Goal: Information Seeking & Learning: Learn about a topic

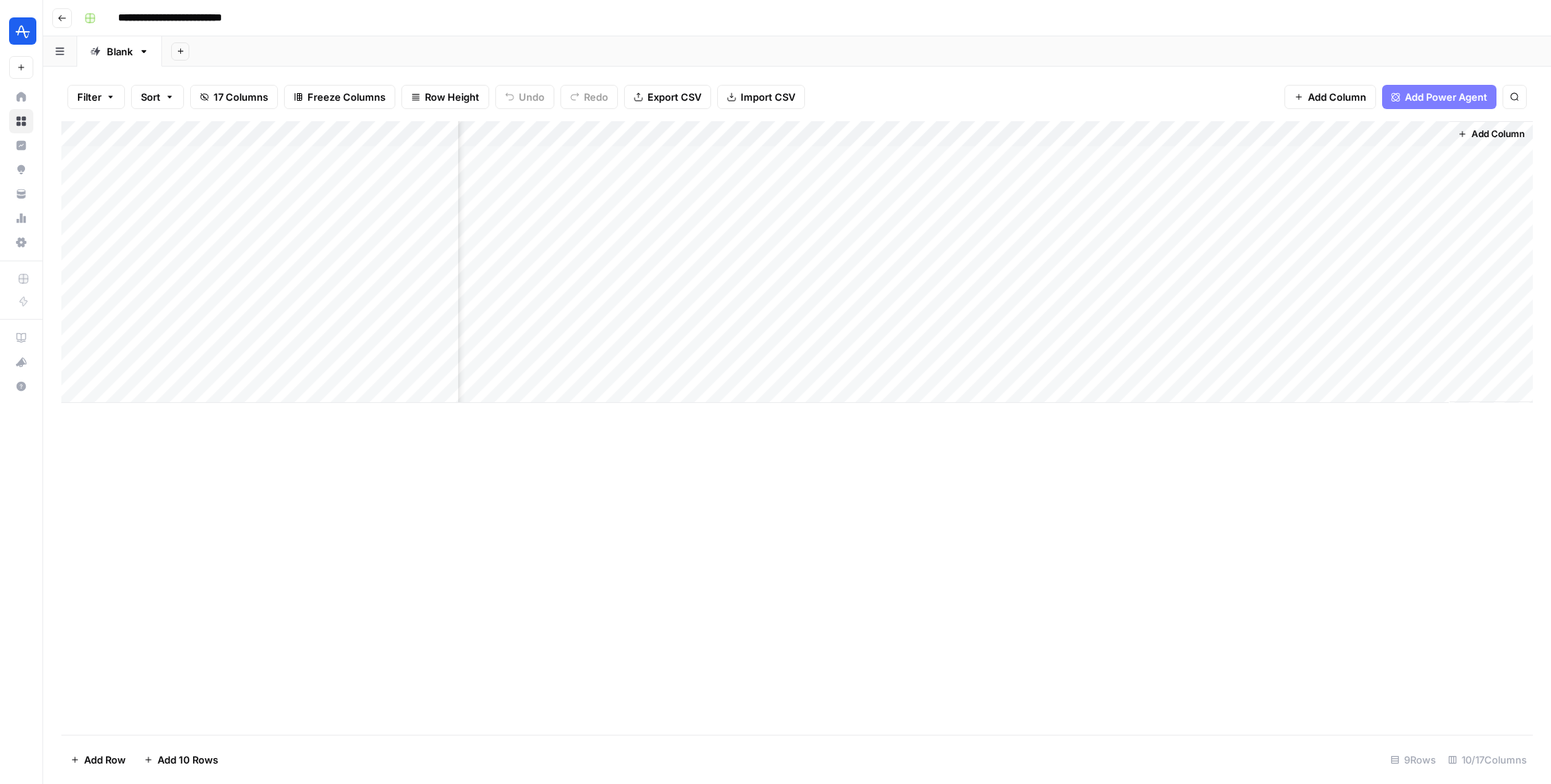
scroll to position [0, 775]
click at [52, 17] on button "Go back" at bounding box center [62, 18] width 19 height 19
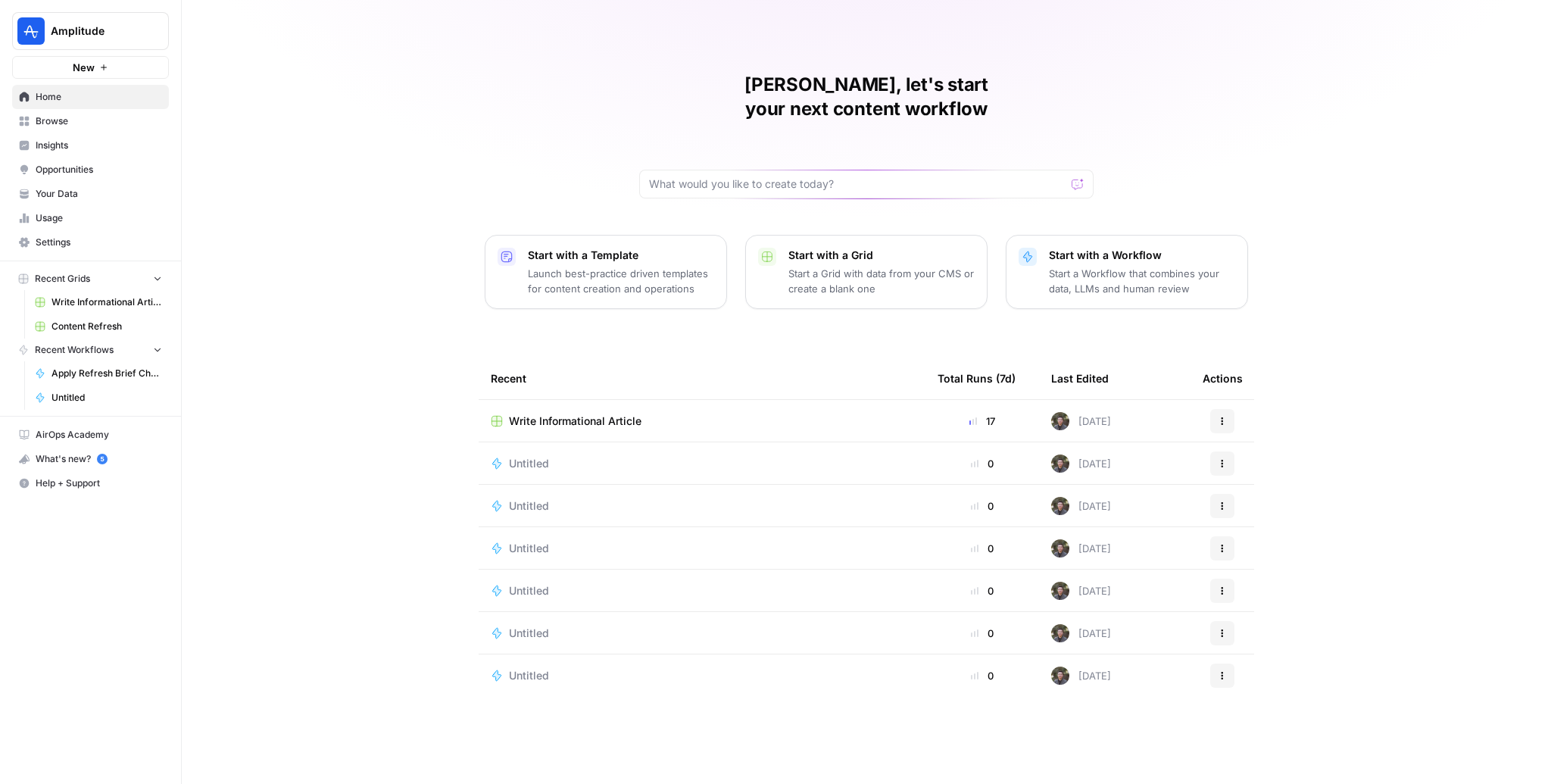
click at [72, 122] on span "Browse" at bounding box center [99, 121] width 127 height 13
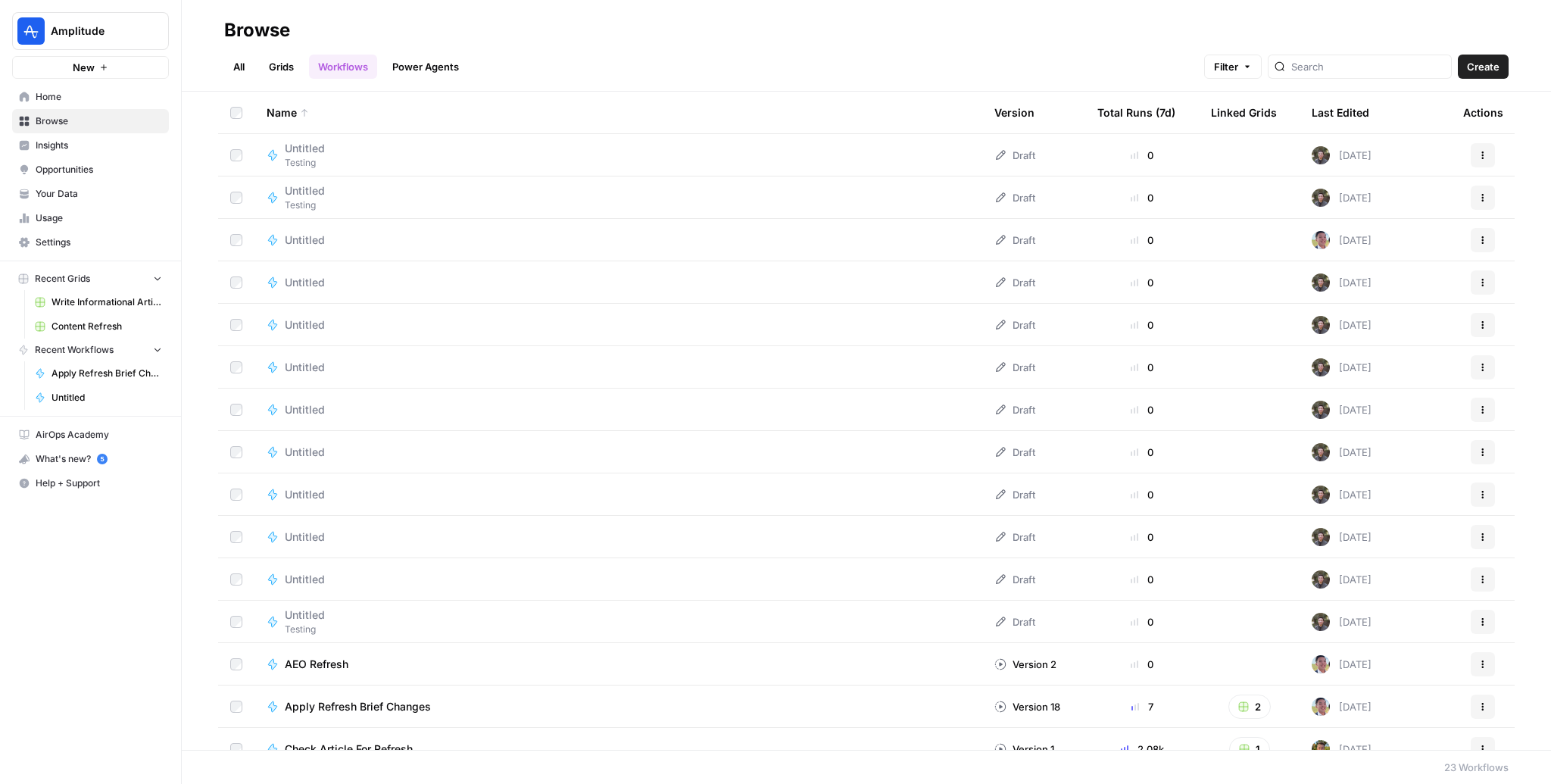
click at [231, 69] on link "All" at bounding box center [239, 67] width 30 height 25
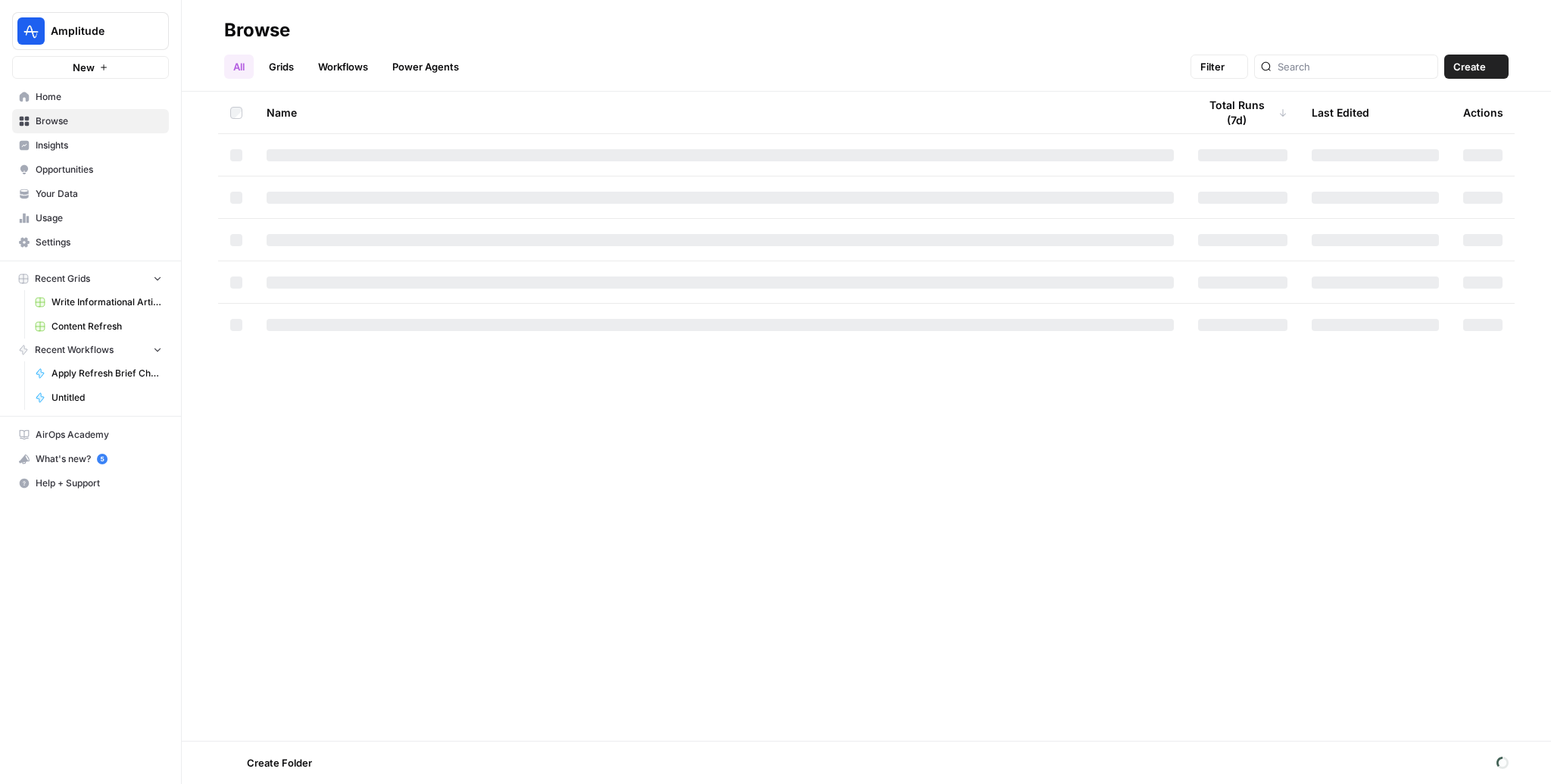
click at [231, 69] on link "All" at bounding box center [239, 67] width 30 height 25
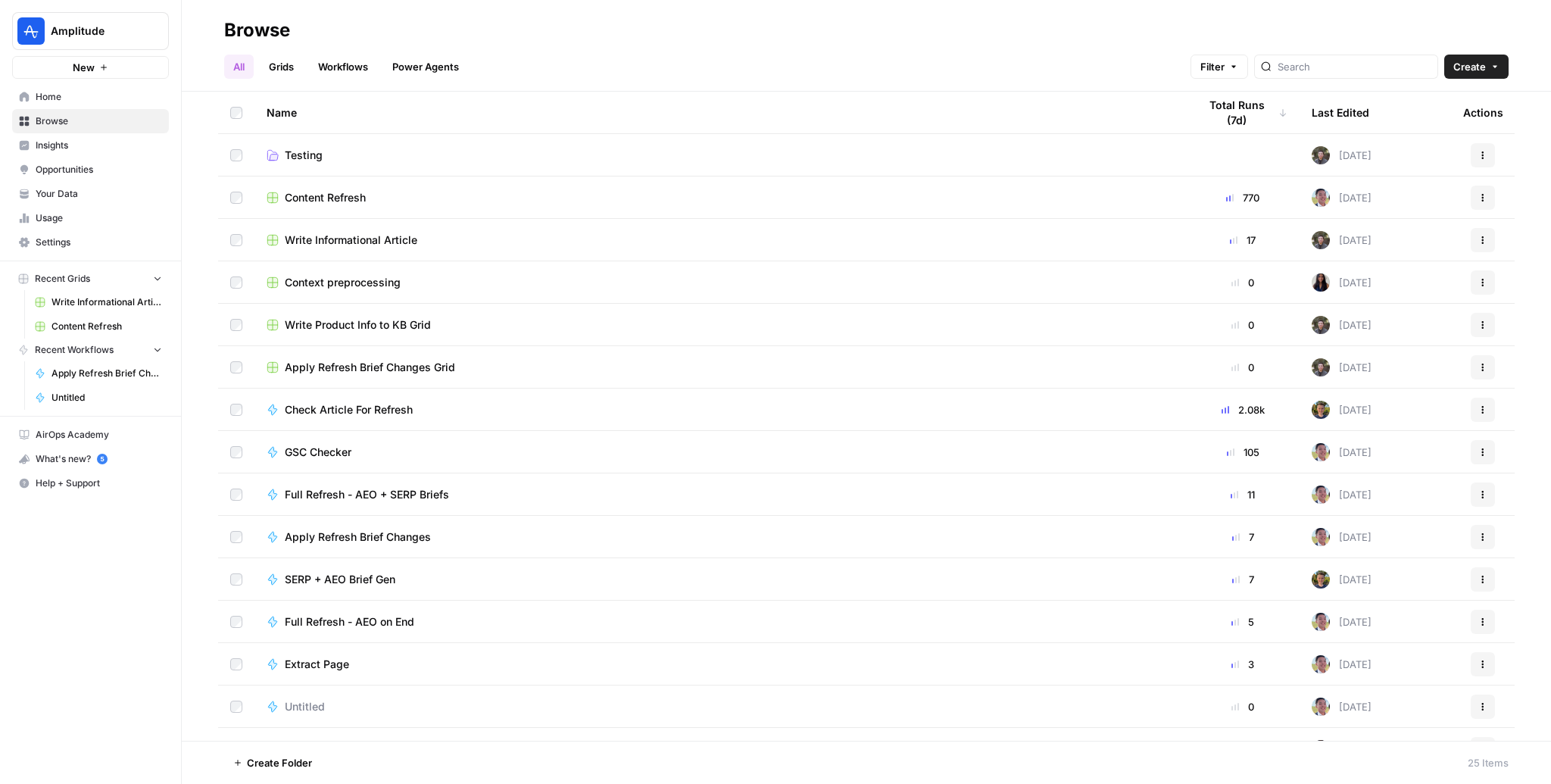
click at [344, 198] on span "Content Refresh" at bounding box center [326, 197] width 81 height 15
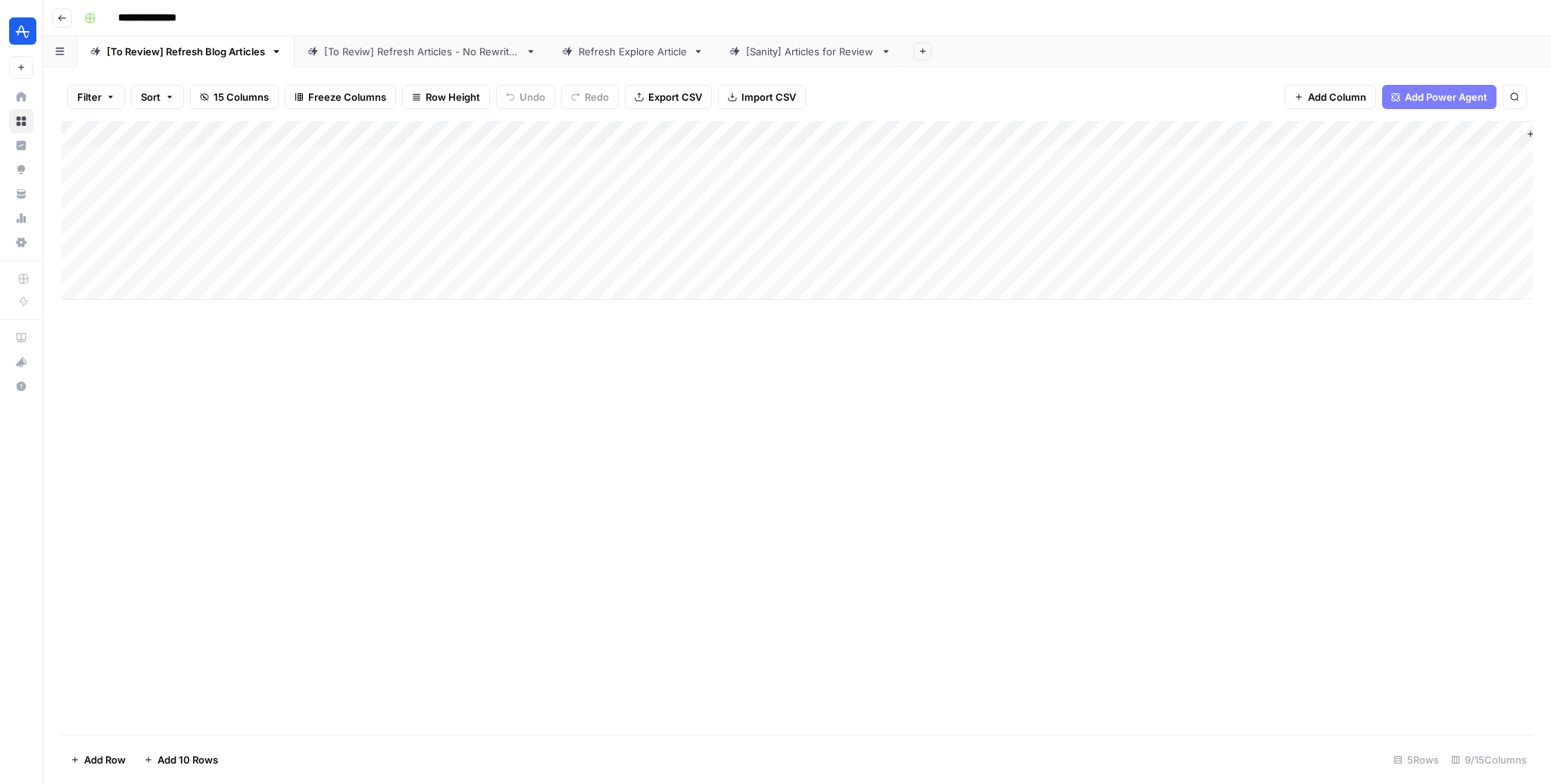
click at [665, 50] on div "Refresh Explore Article" at bounding box center [632, 51] width 108 height 15
drag, startPoint x: 262, startPoint y: 124, endPoint x: 377, endPoint y: 130, distance: 115.2
click at [372, 130] on div "Add Column" at bounding box center [798, 210] width 1472 height 179
click at [1283, 187] on div "Add Column" at bounding box center [798, 210] width 1472 height 179
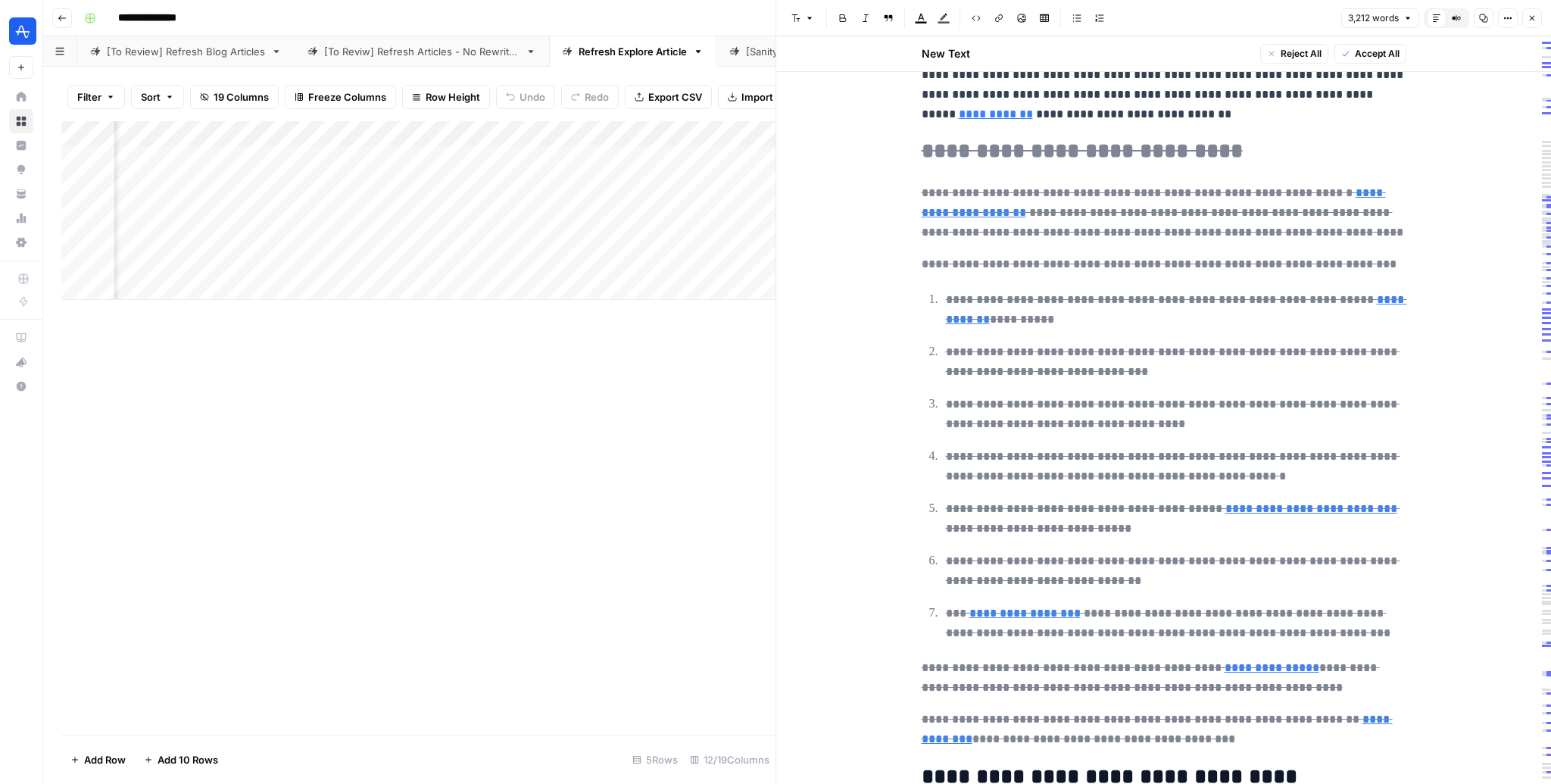
scroll to position [1117, 0]
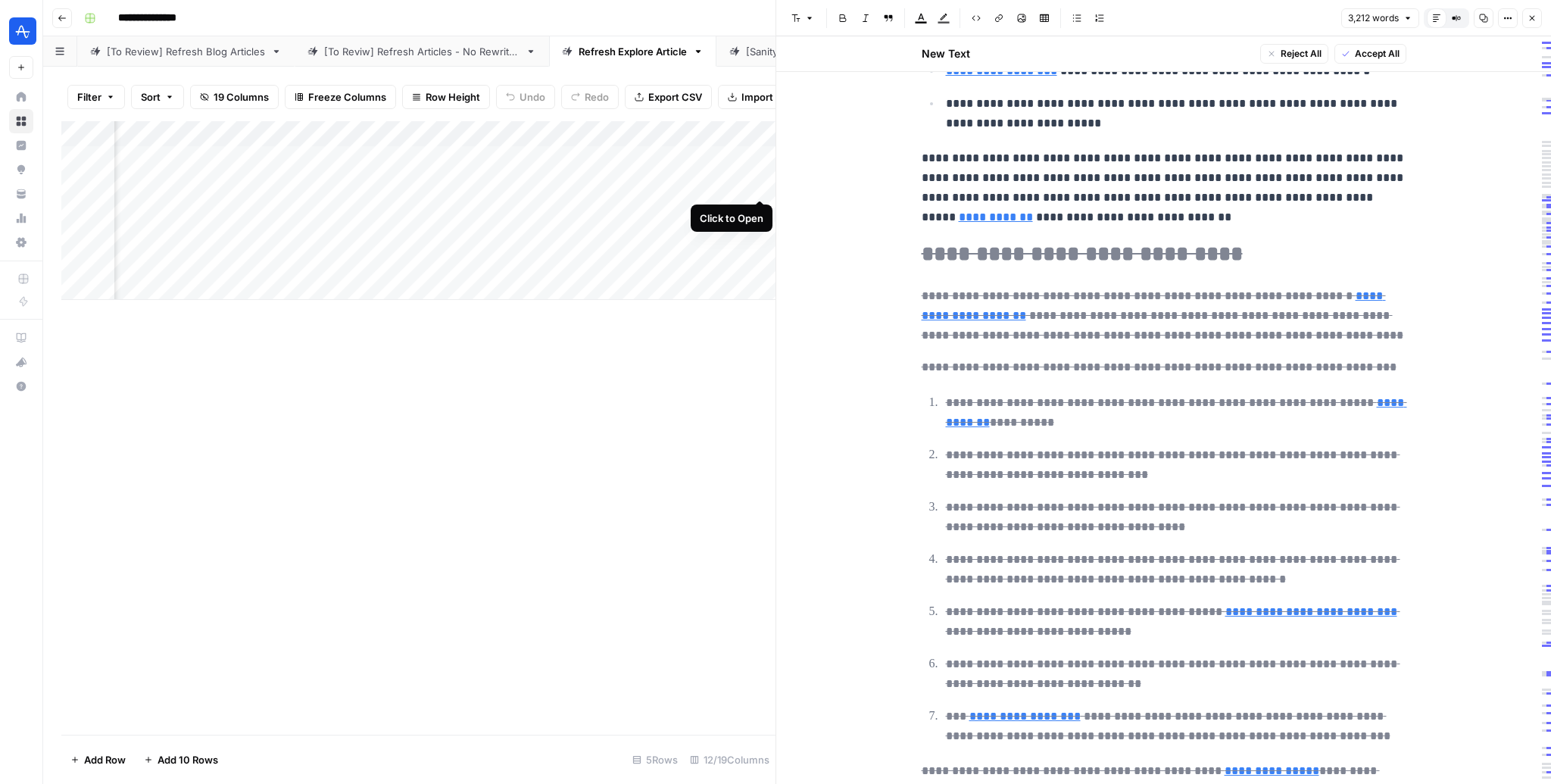
click at [757, 184] on div "Add Column" at bounding box center [418, 210] width 714 height 179
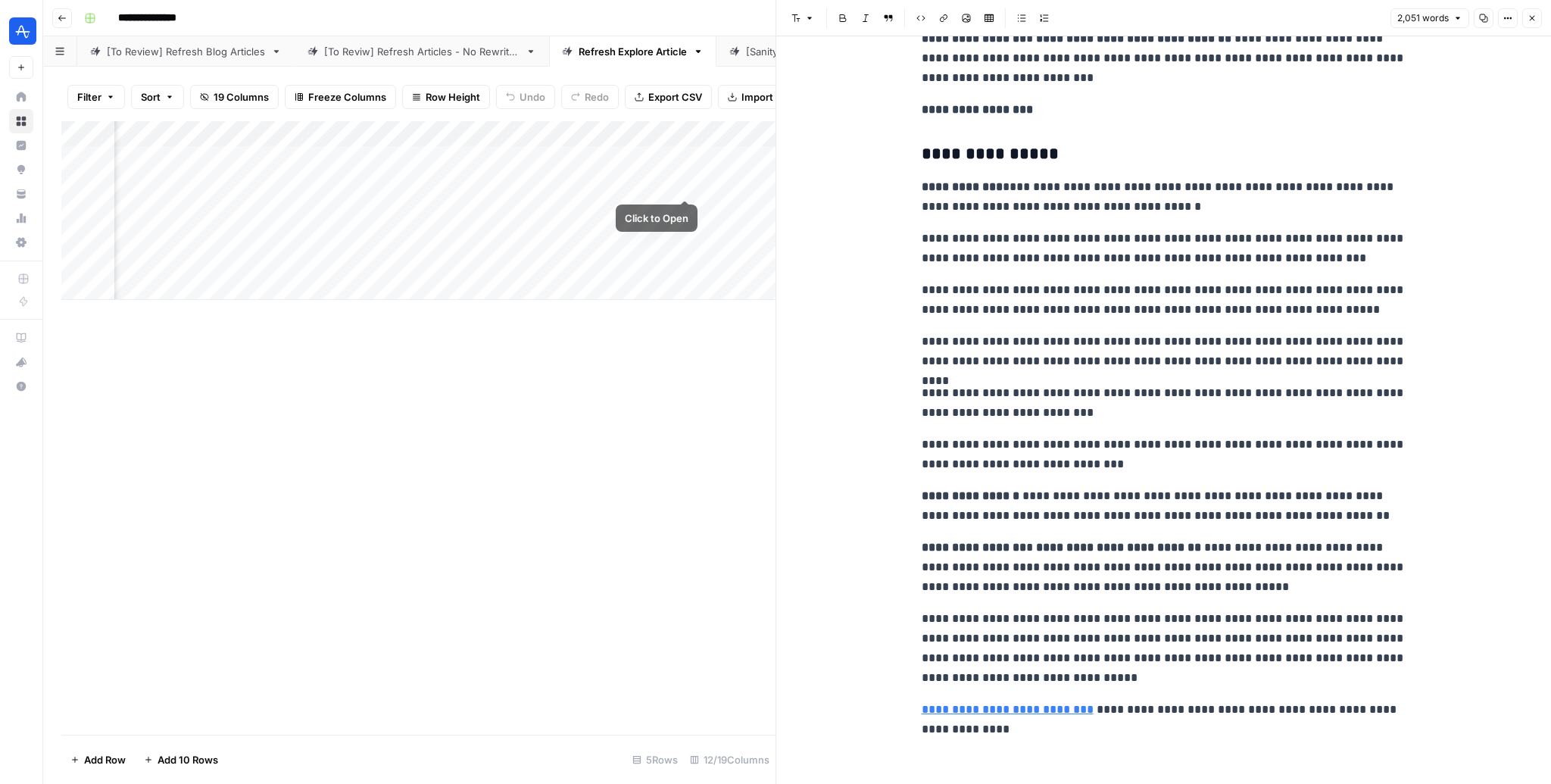
scroll to position [0, 968]
click at [730, 184] on div "Add Column" at bounding box center [418, 210] width 714 height 179
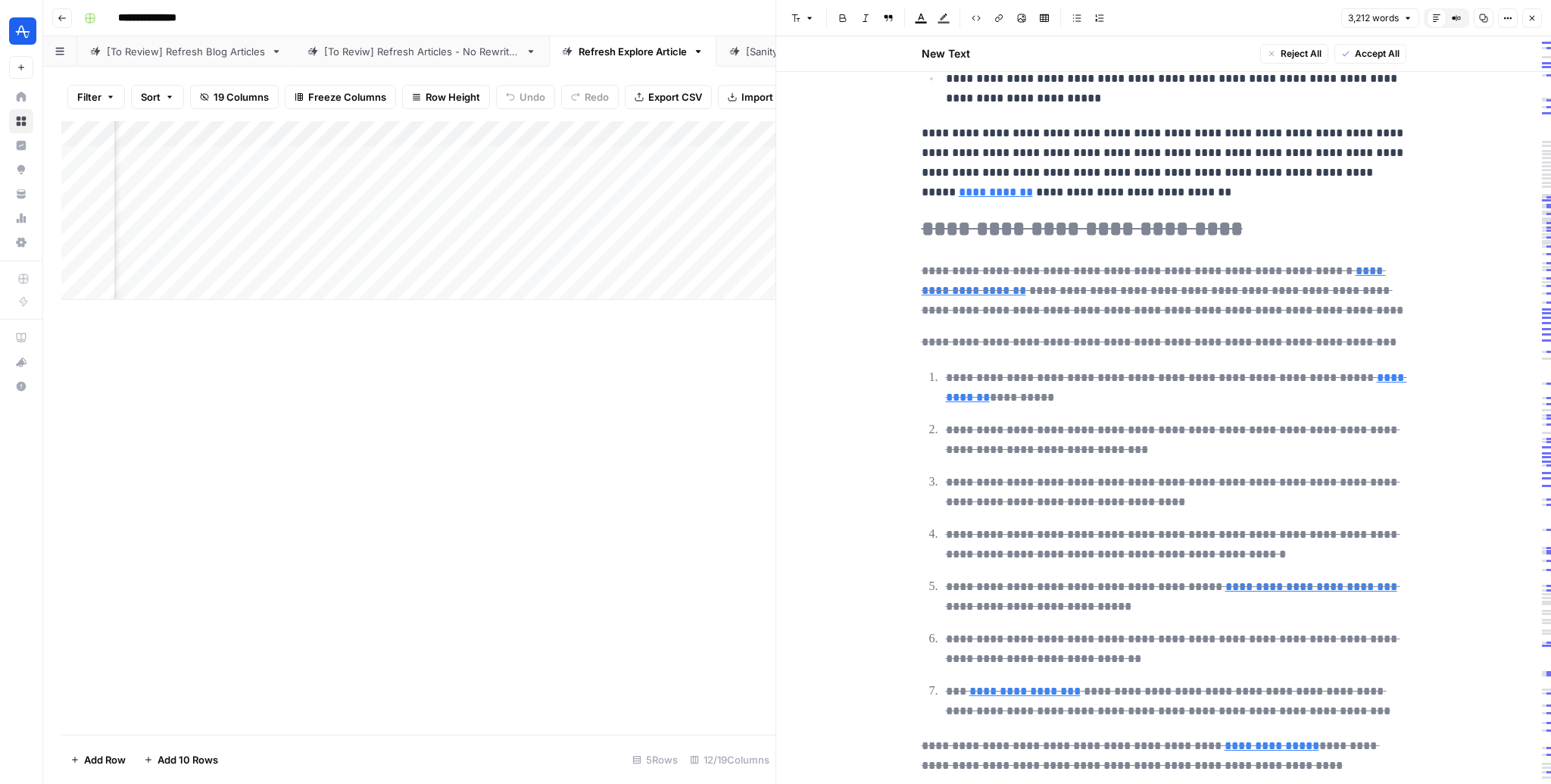
scroll to position [0, 908]
click at [269, 186] on div "Add Column" at bounding box center [418, 210] width 714 height 179
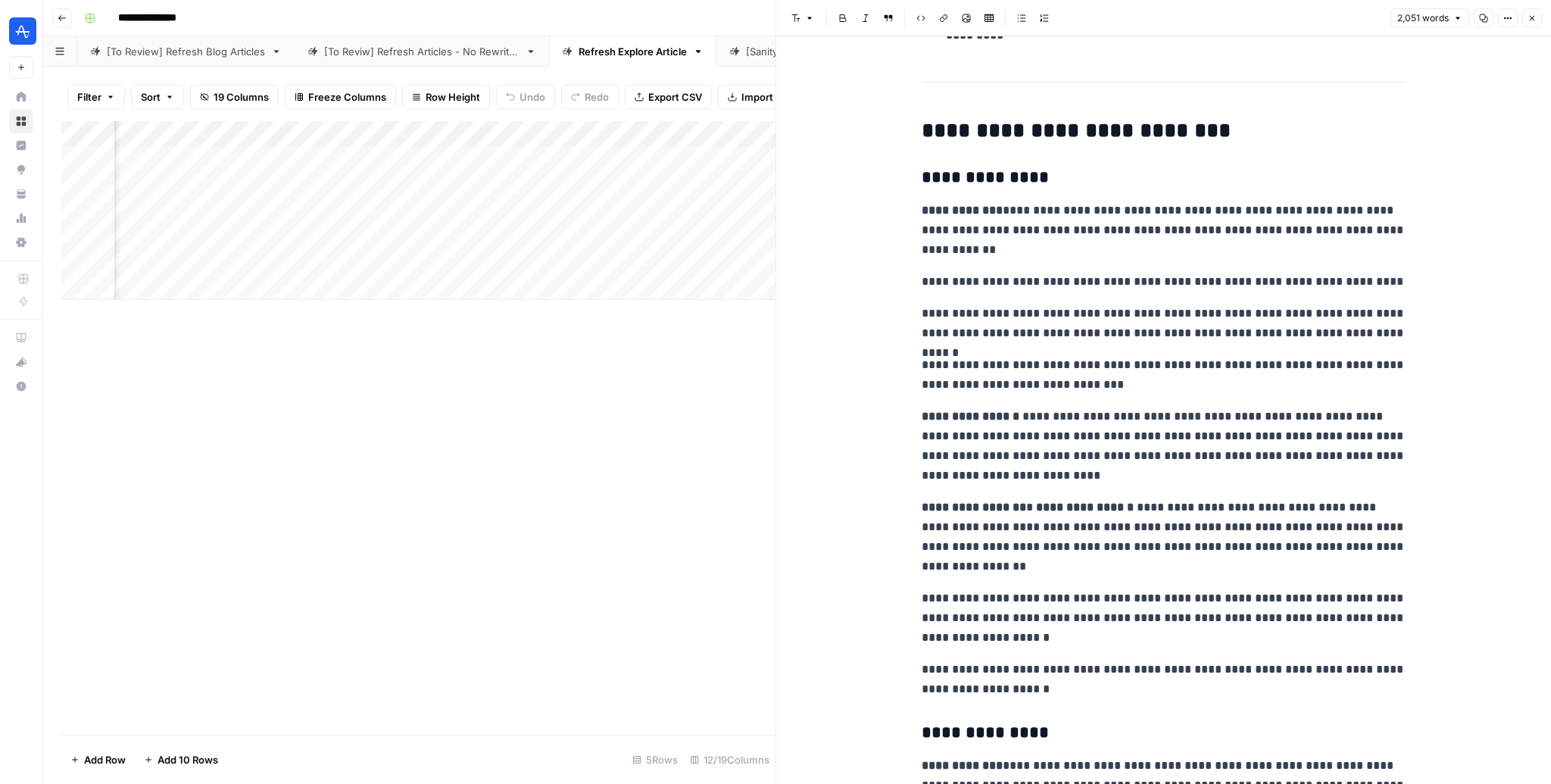
scroll to position [0, 379]
click at [504, 184] on div "Add Column" at bounding box center [418, 210] width 714 height 179
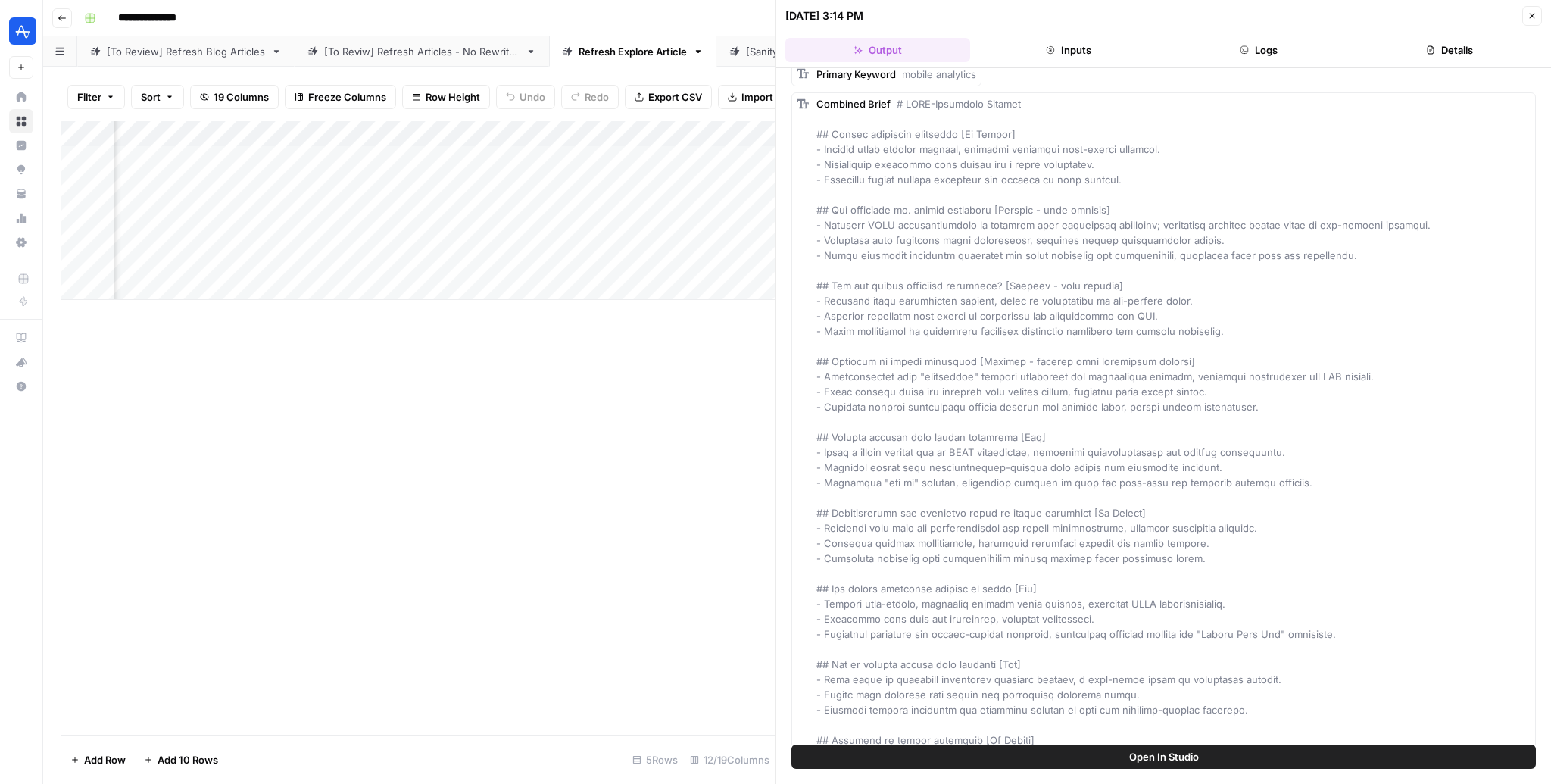
scroll to position [0, 1181]
click at [1533, 8] on button "Close" at bounding box center [1532, 16] width 19 height 19
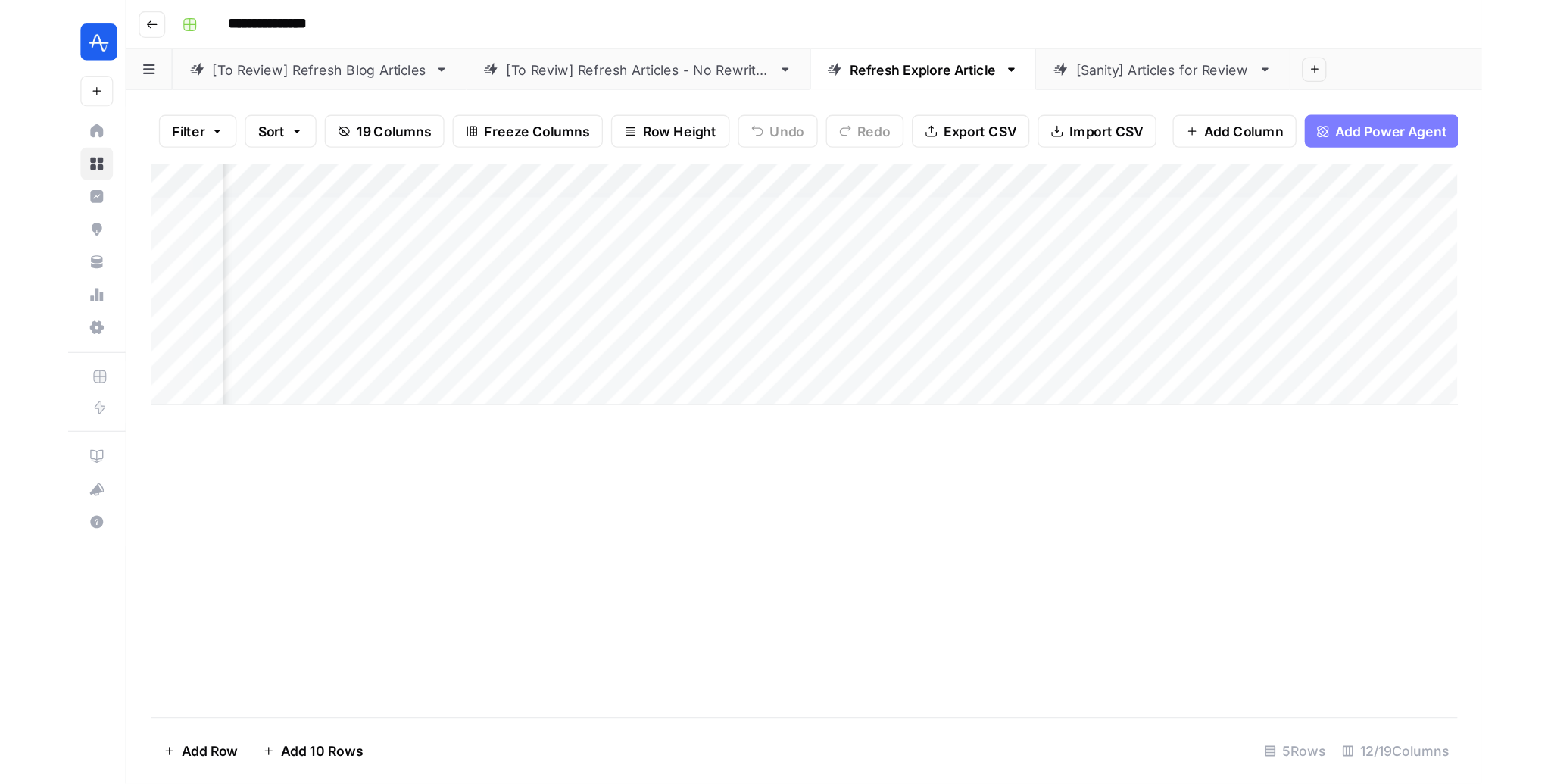
scroll to position [0, 406]
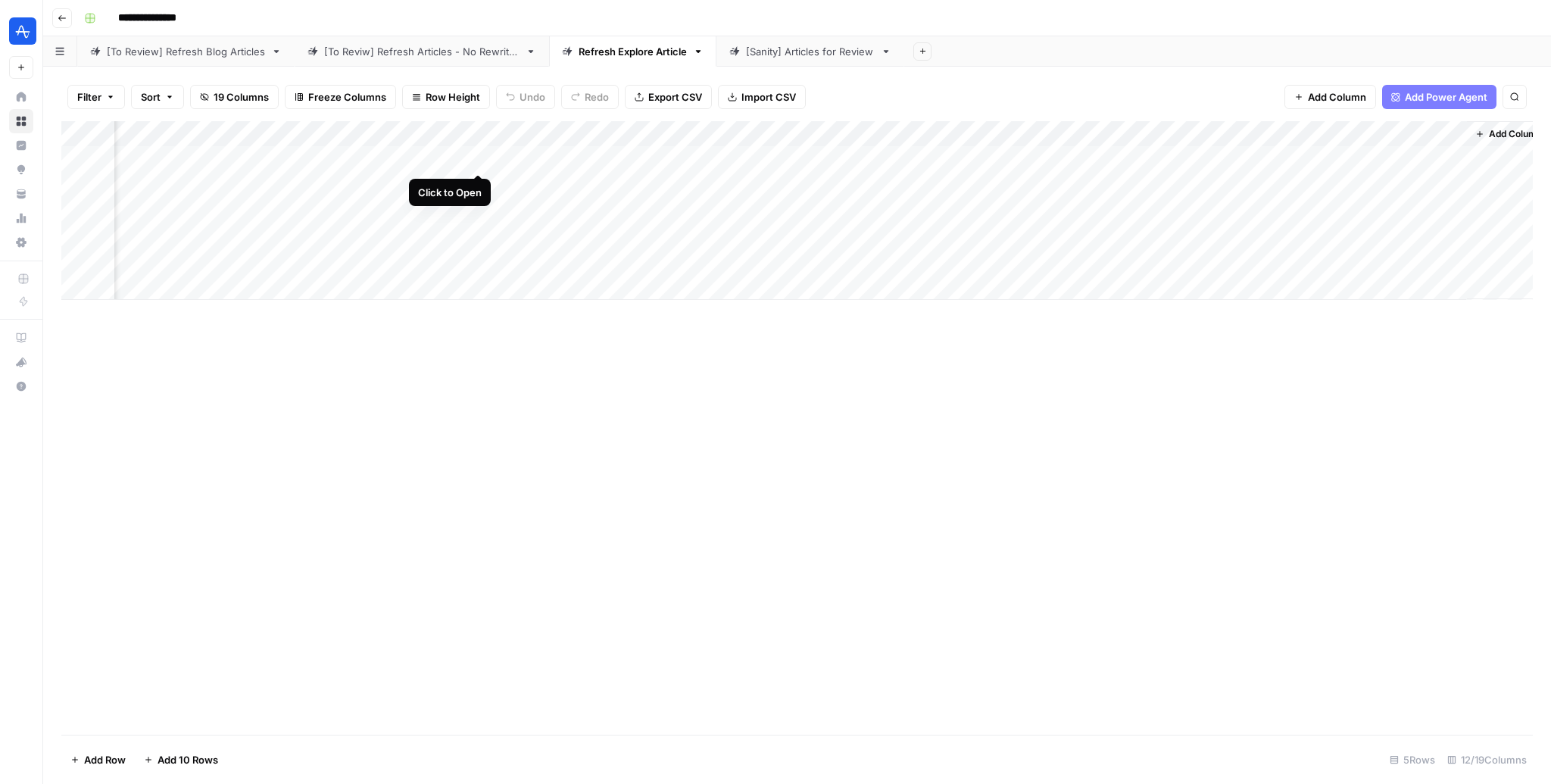
click at [480, 155] on div "Add Column" at bounding box center [798, 210] width 1472 height 179
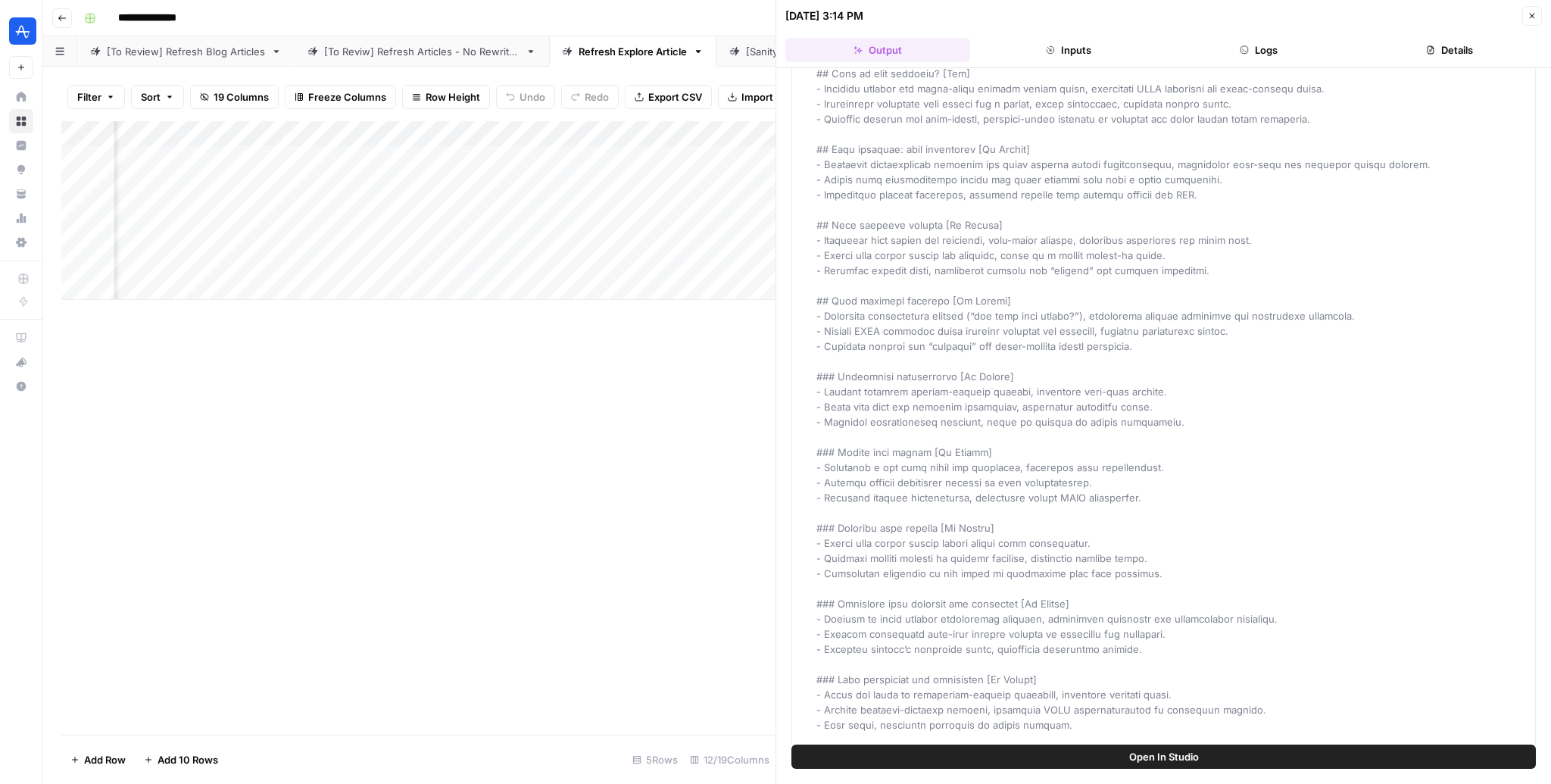
scroll to position [116, 0]
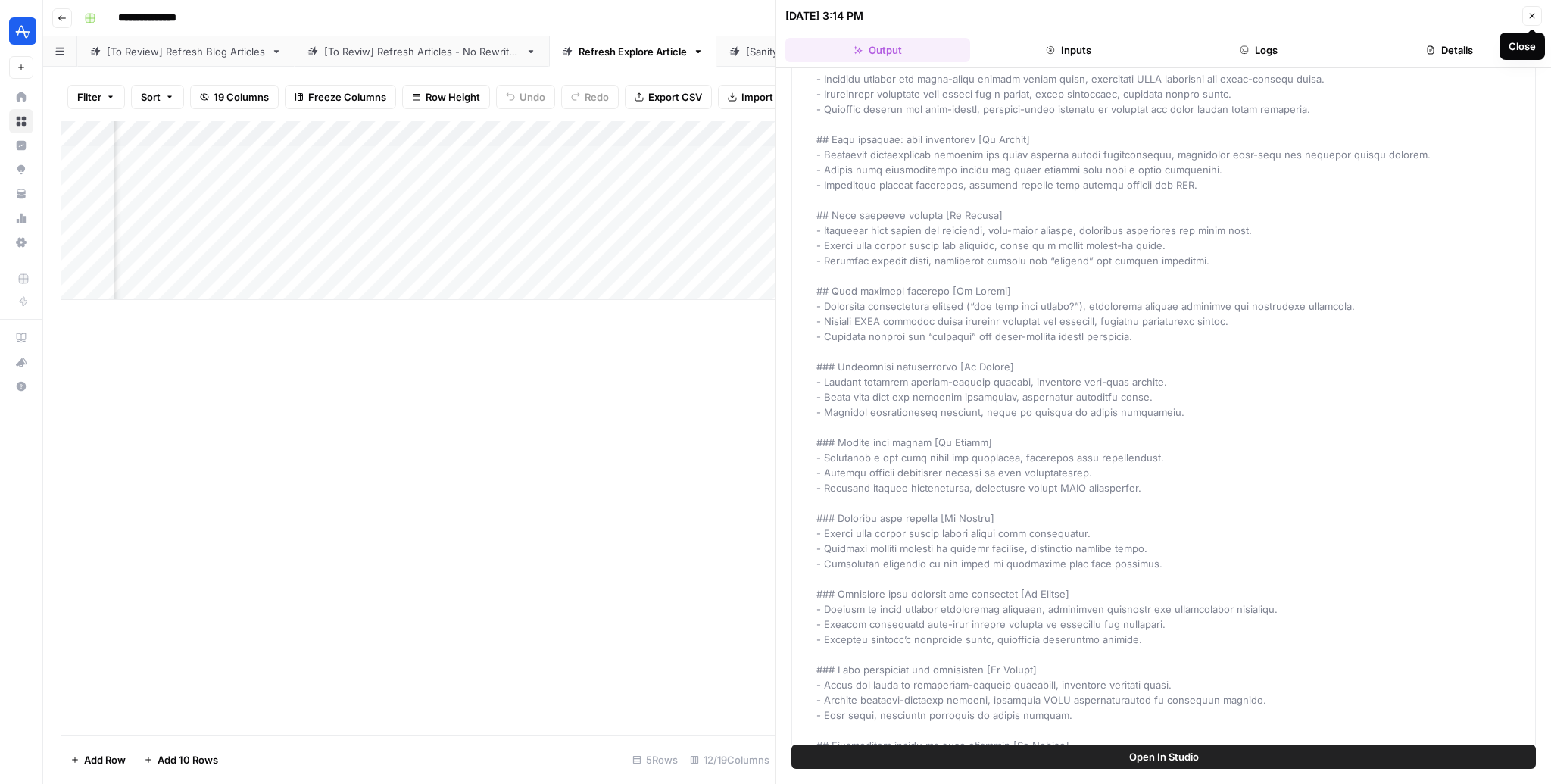
click at [1527, 21] on button "Close" at bounding box center [1532, 16] width 19 height 19
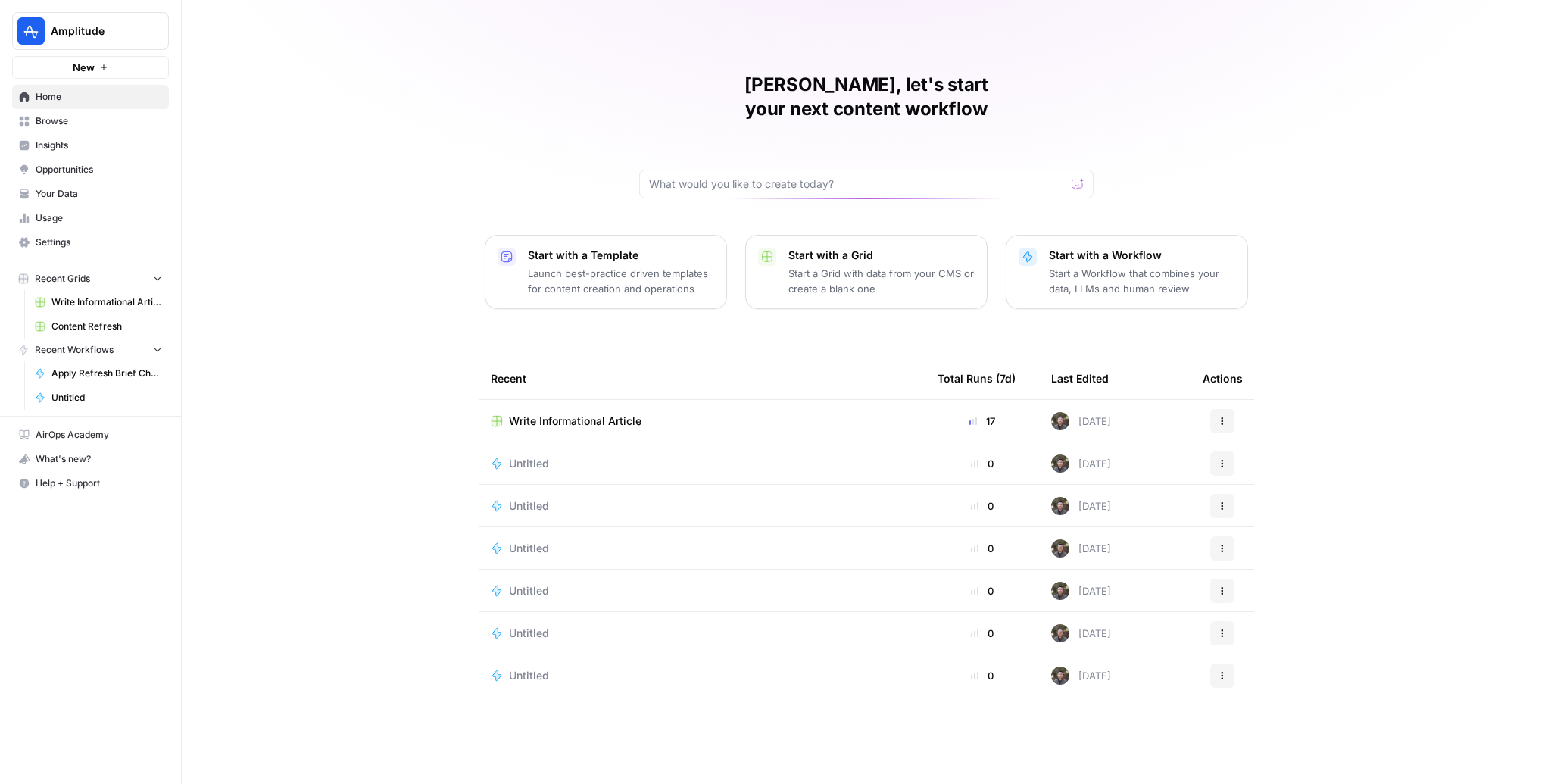
click at [78, 143] on span "Insights" at bounding box center [99, 144] width 127 height 13
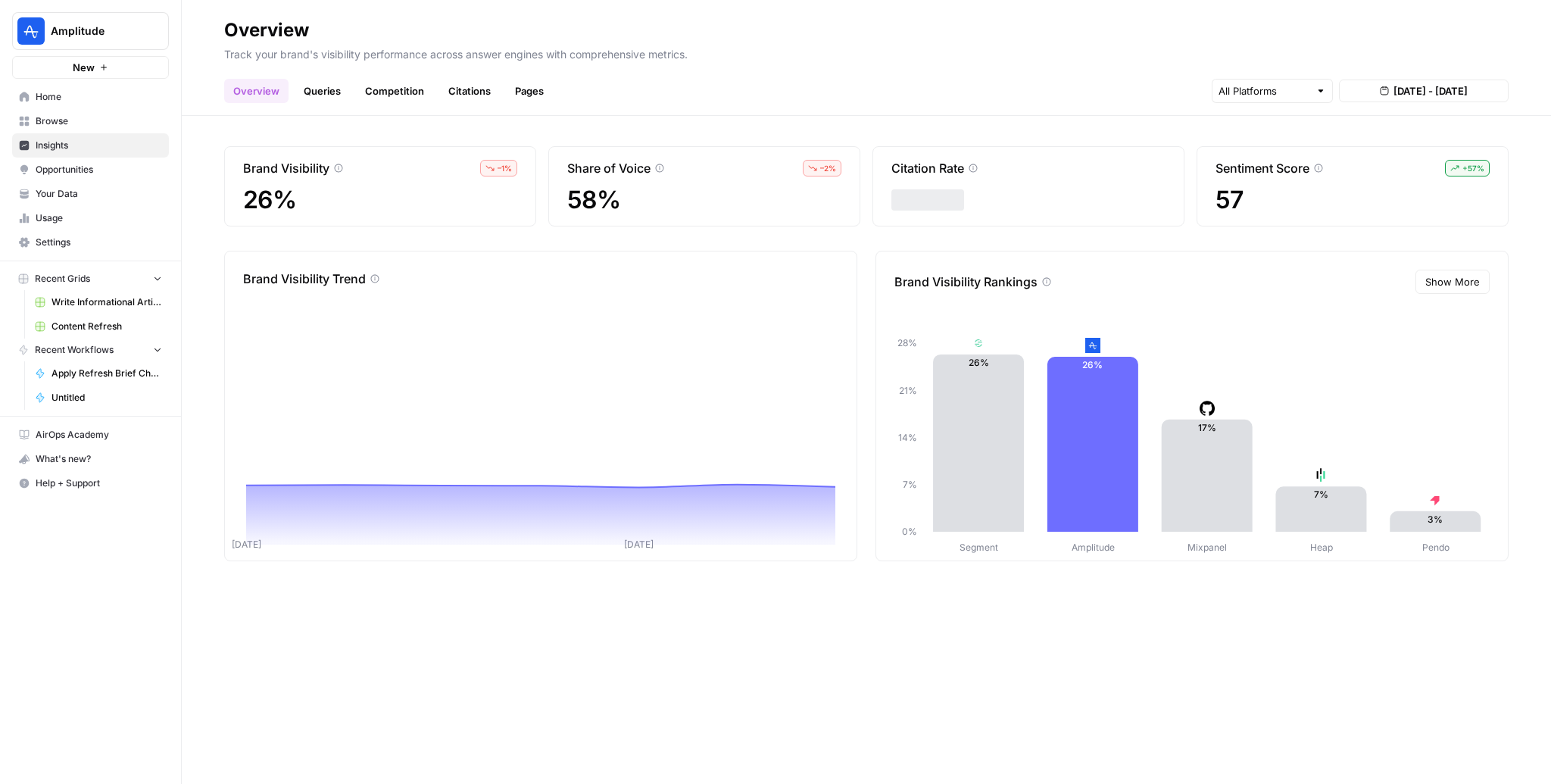
click at [471, 88] on link "Citations" at bounding box center [469, 91] width 61 height 25
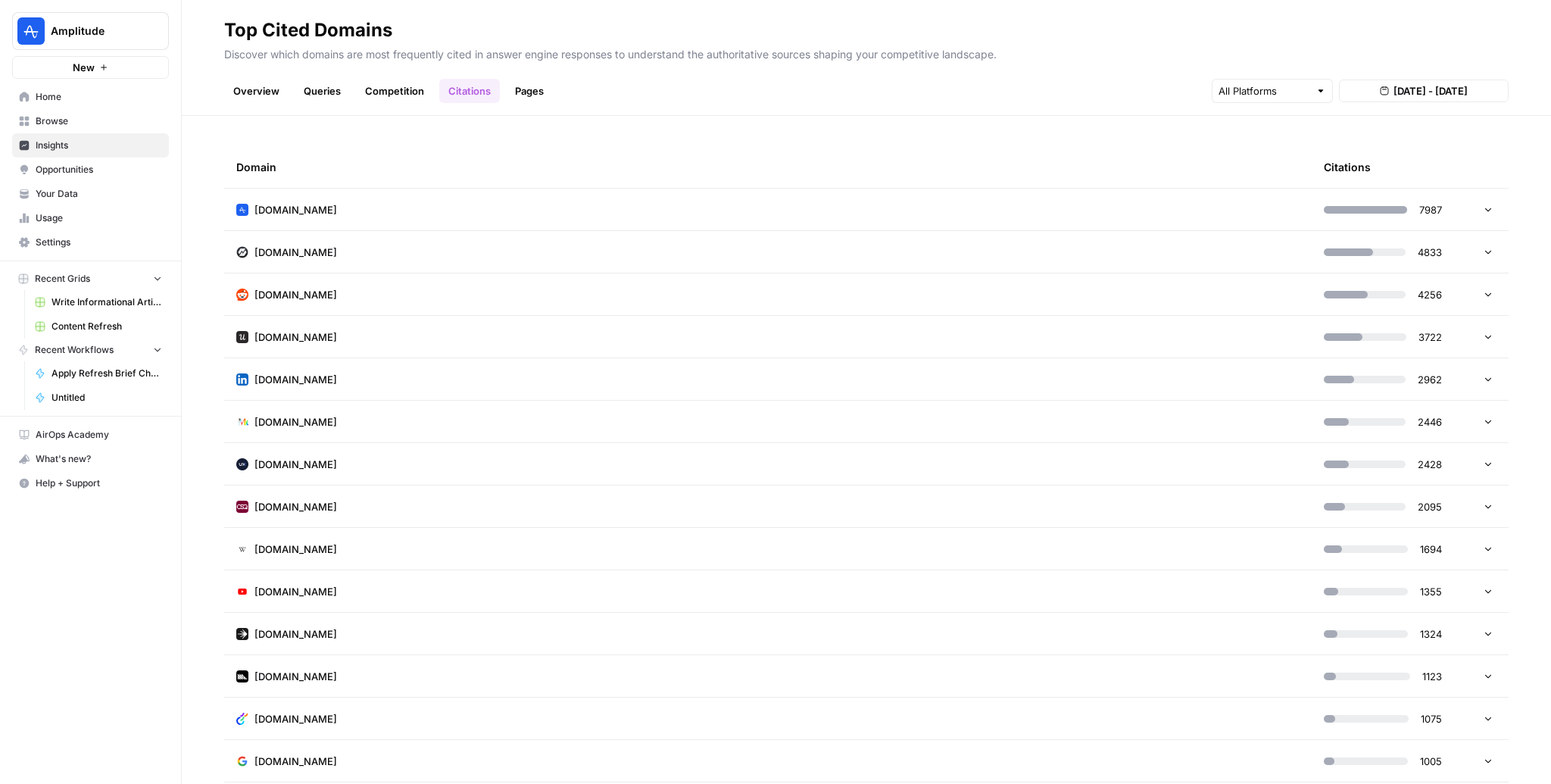
click at [552, 214] on td "amplitude.com" at bounding box center [768, 209] width 1088 height 41
click at [536, 88] on link "Pages" at bounding box center [529, 91] width 47 height 25
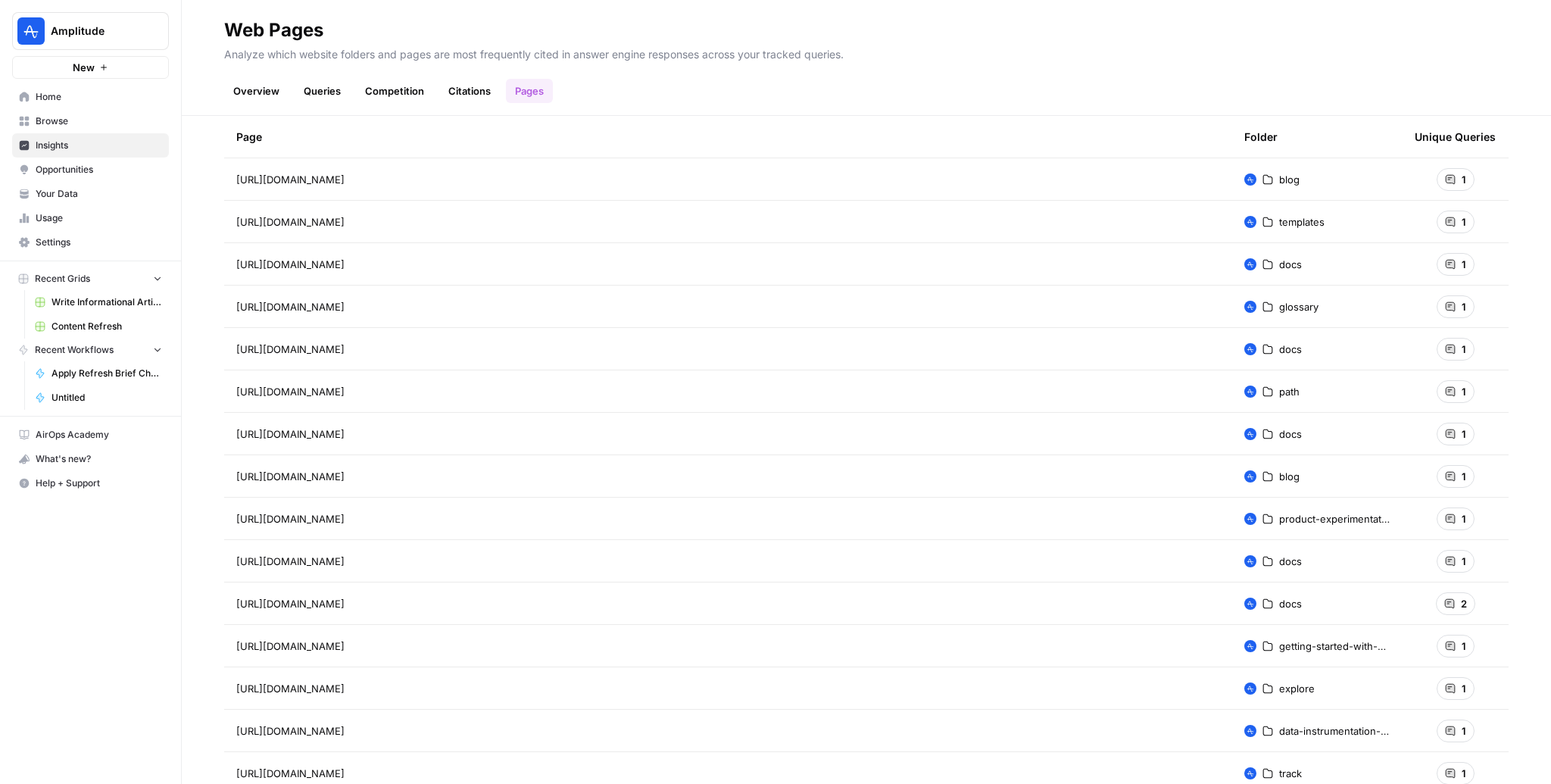
scroll to position [149, 0]
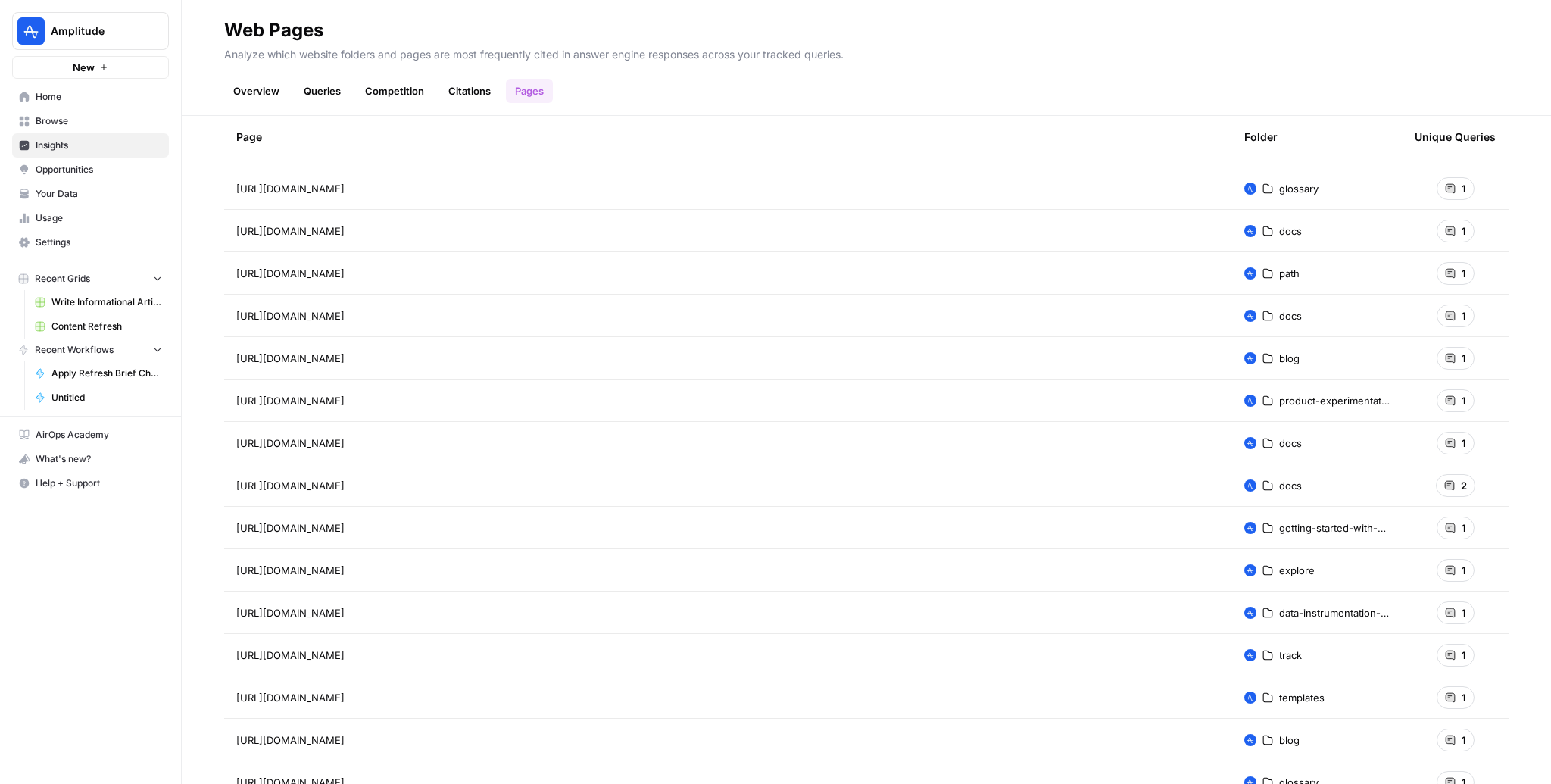
click at [1292, 566] on span "explore" at bounding box center [1297, 569] width 35 height 15
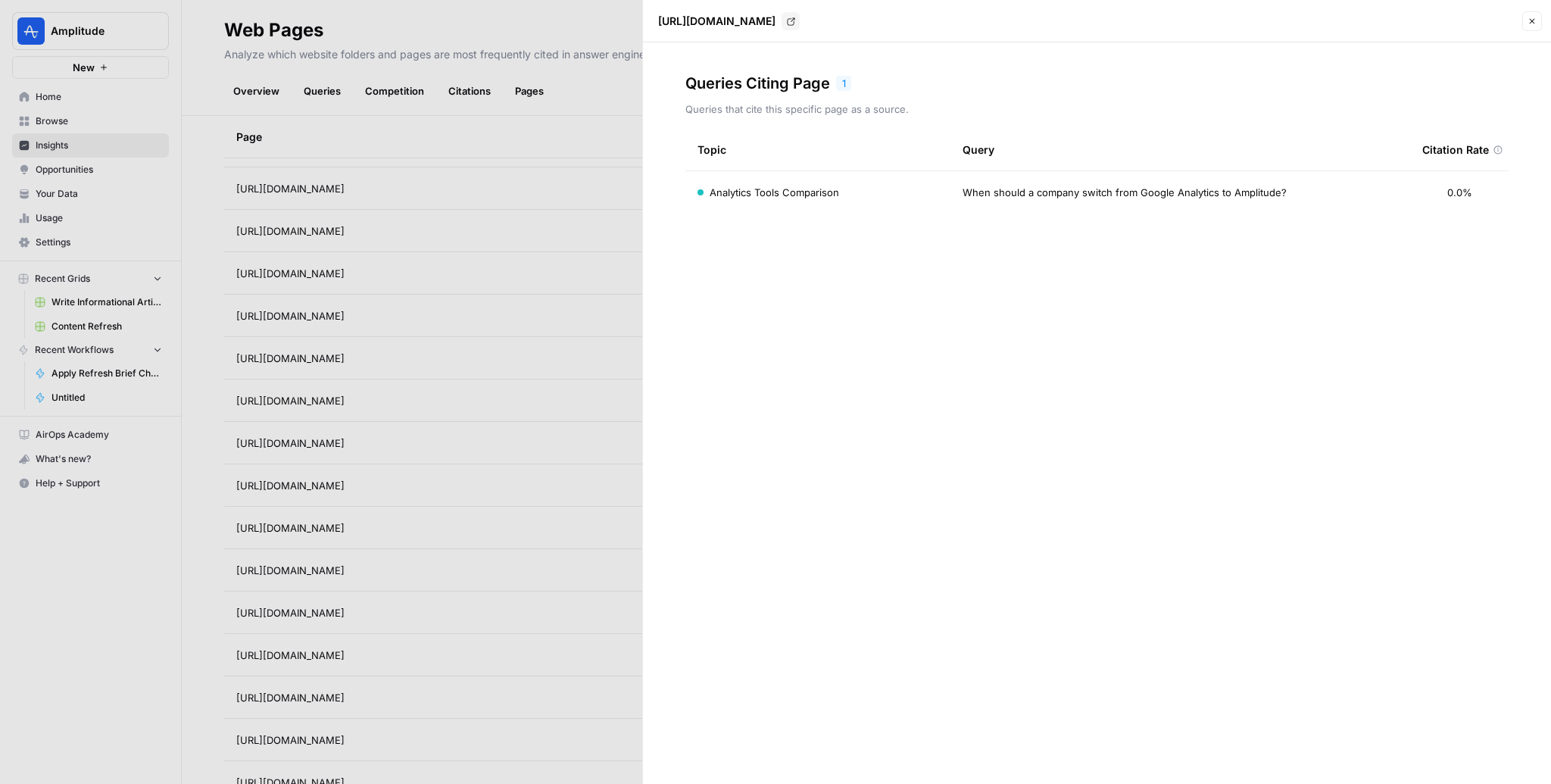
click at [795, 22] on icon "Go to page https://amplitude.com/explore/product/product-led-onboarding" at bounding box center [790, 21] width 8 height 8
click at [561, 319] on div at bounding box center [776, 392] width 1551 height 784
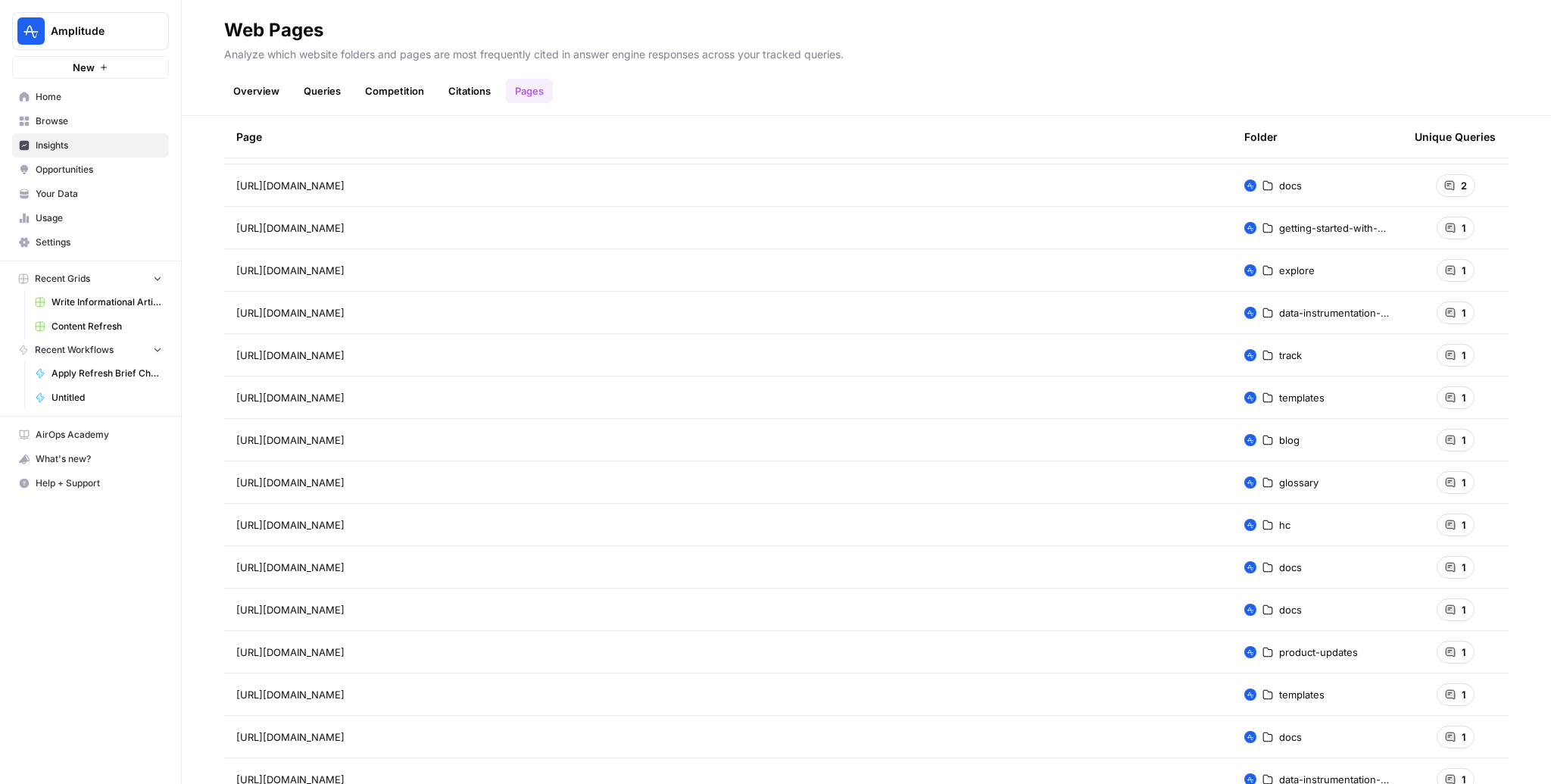
scroll to position [447, 0]
click at [1454, 272] on icon at bounding box center [1451, 272] width 11 height 11
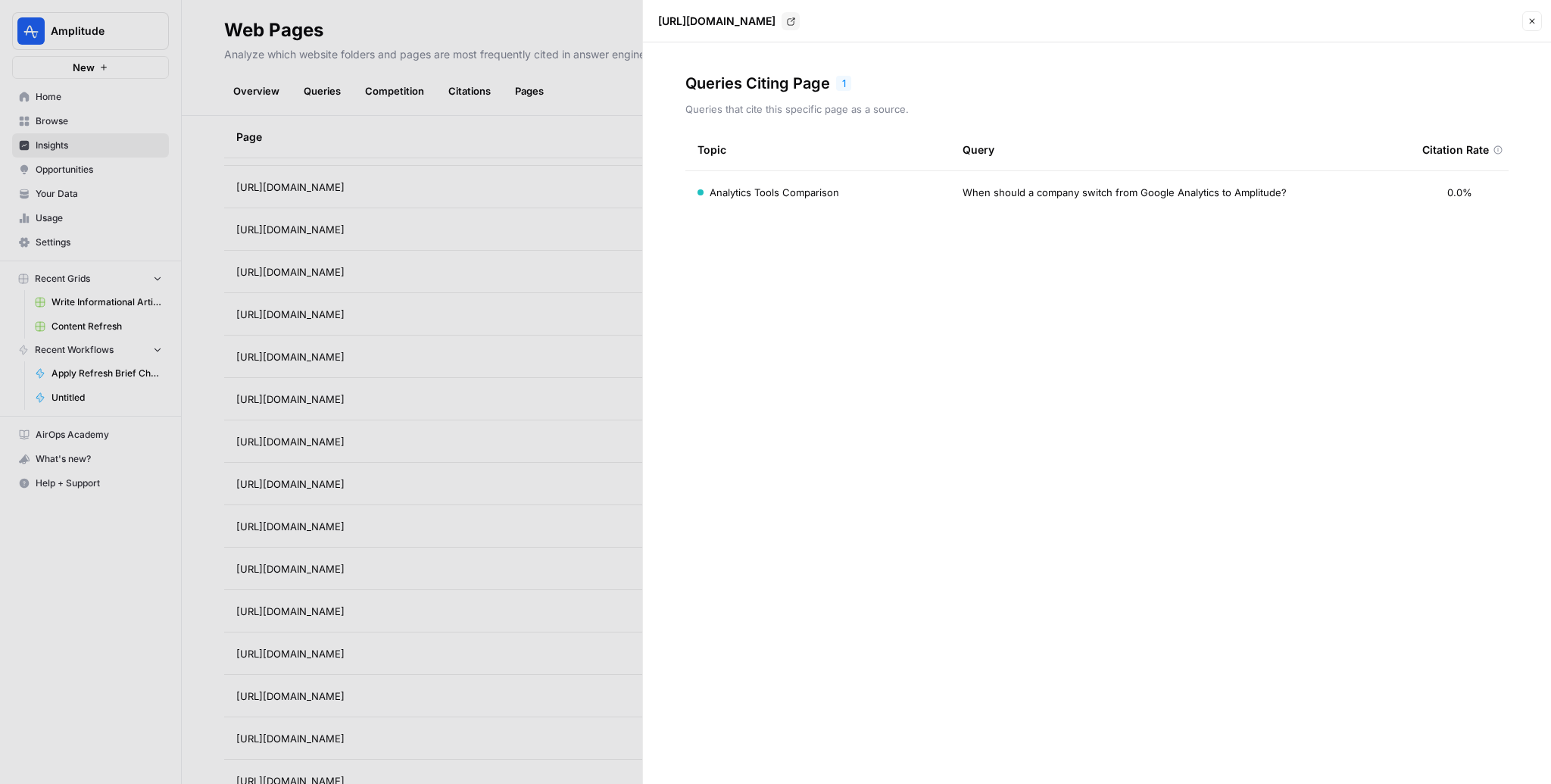
click at [485, 296] on div at bounding box center [776, 392] width 1551 height 784
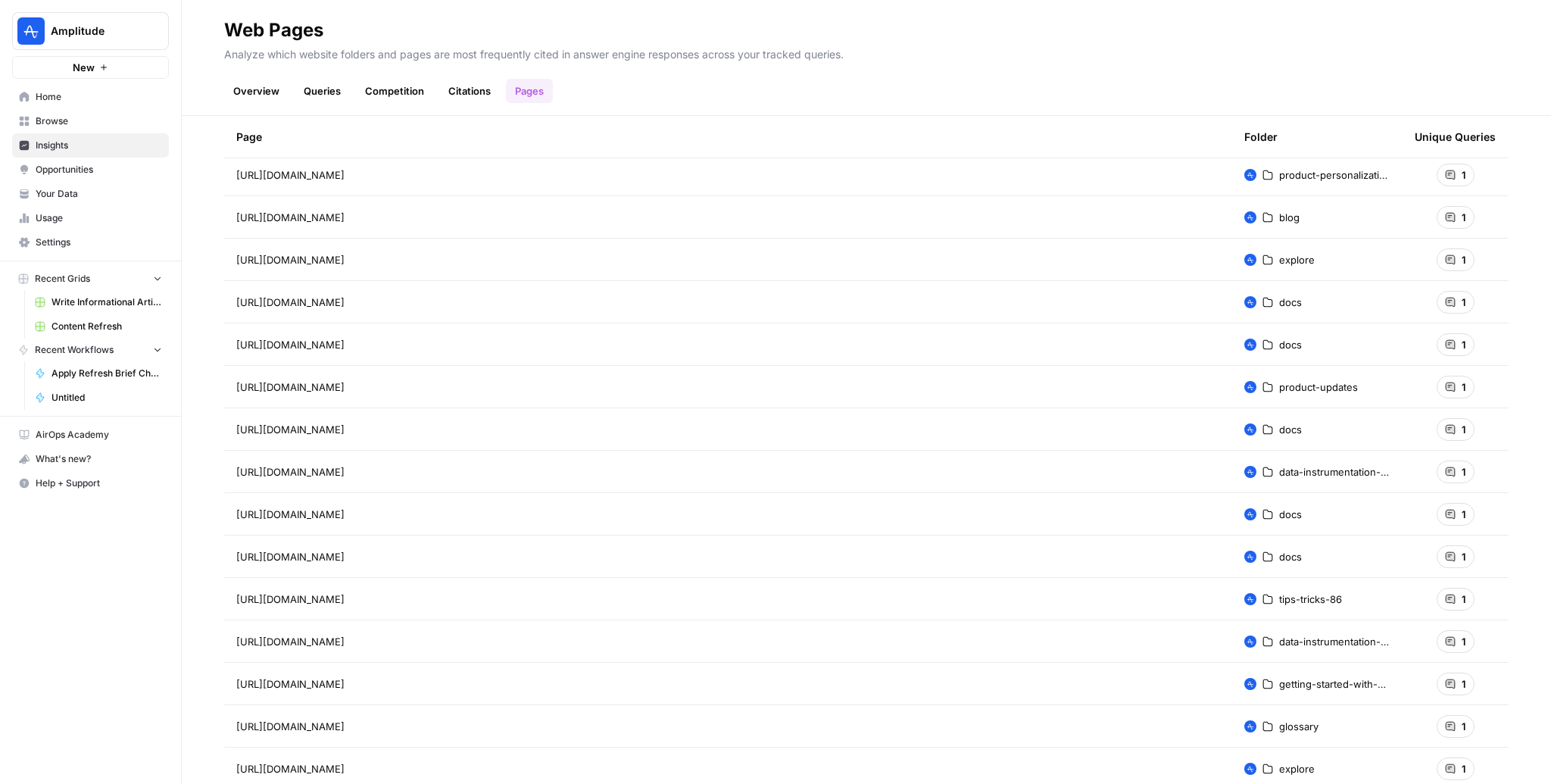
scroll to position [2621, 0]
